Goal: Find specific page/section: Find specific page/section

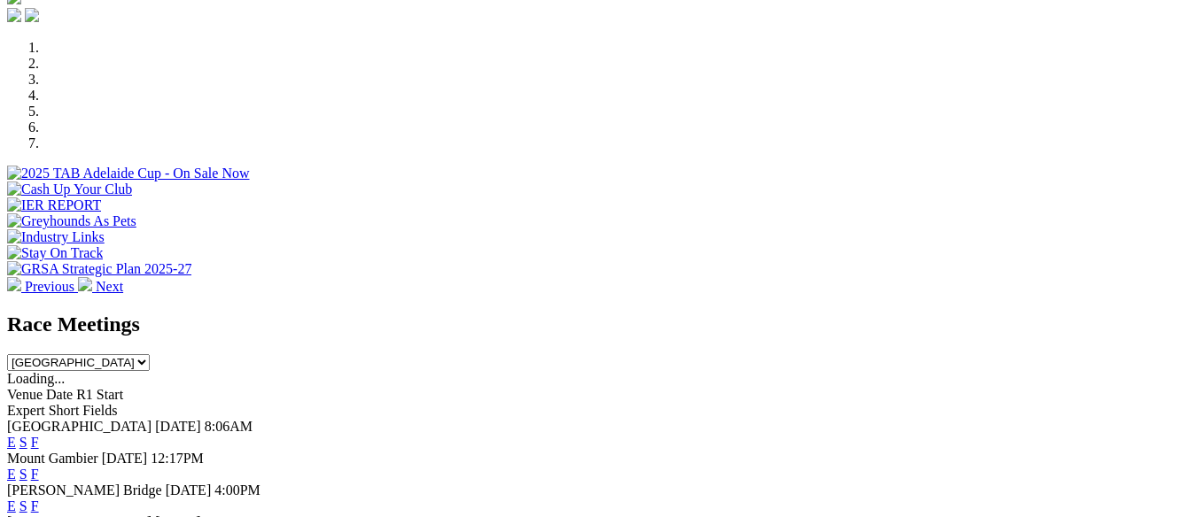
scroll to position [614, 0]
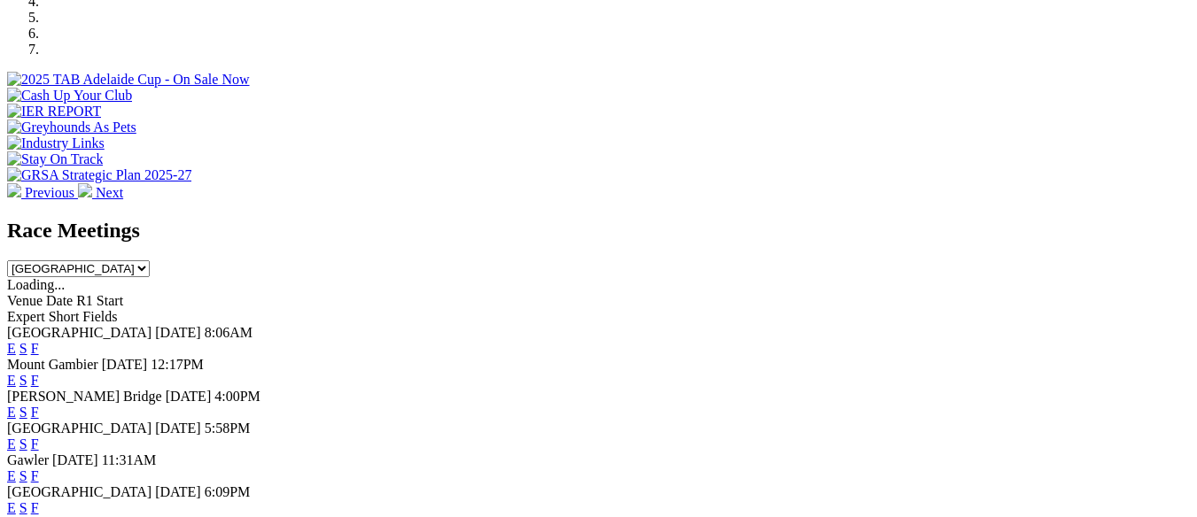
click at [39, 373] on link "F" at bounding box center [35, 380] width 8 height 15
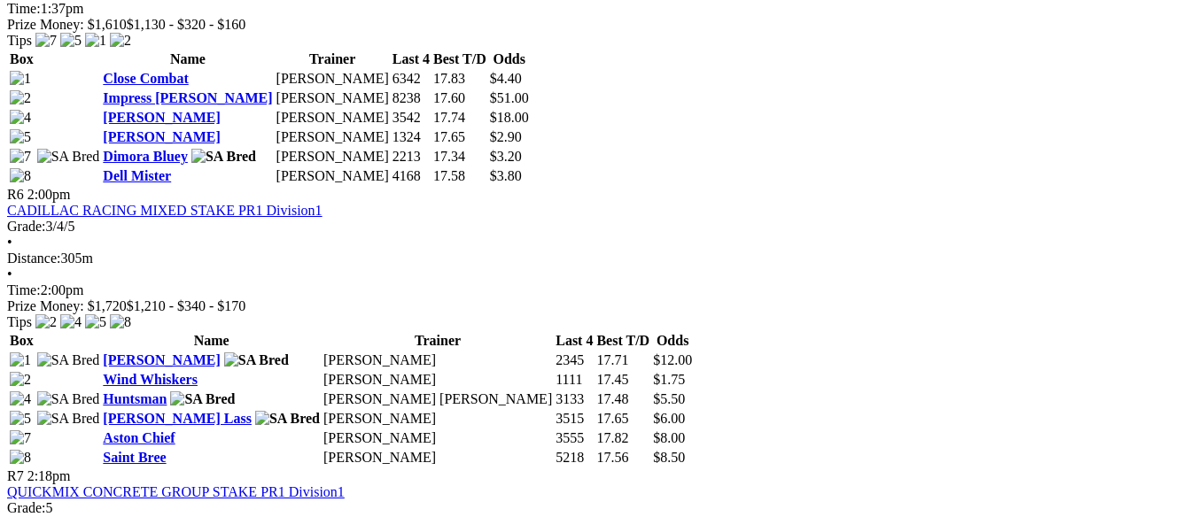
scroll to position [2244, 0]
